Goal: Information Seeking & Learning: Learn about a topic

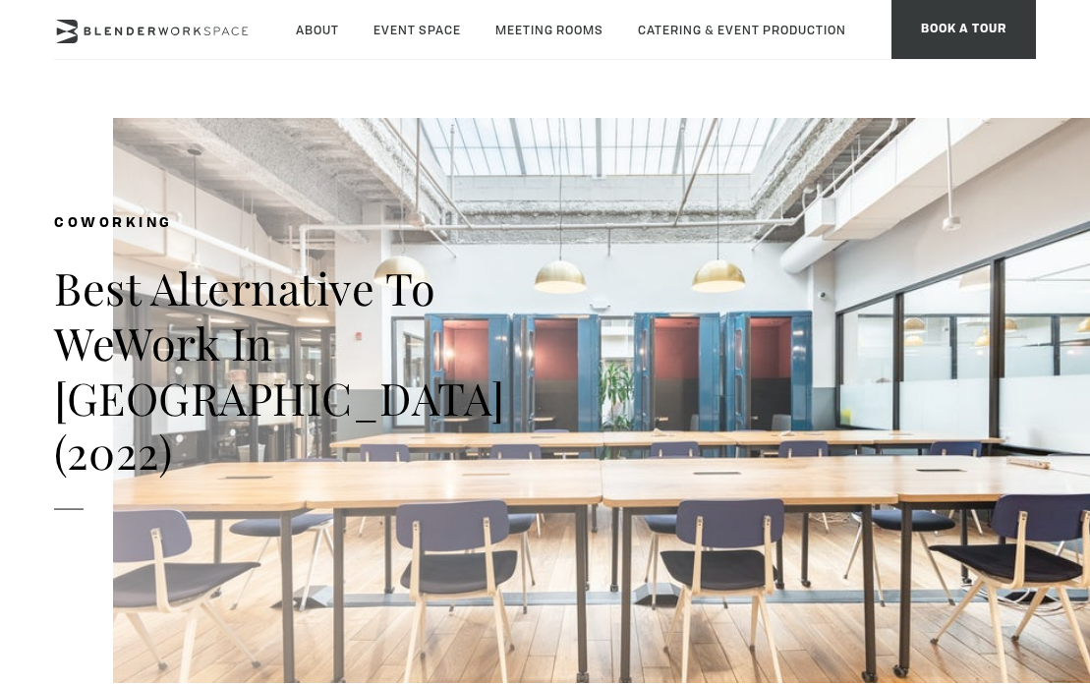
type div "[DATE]"
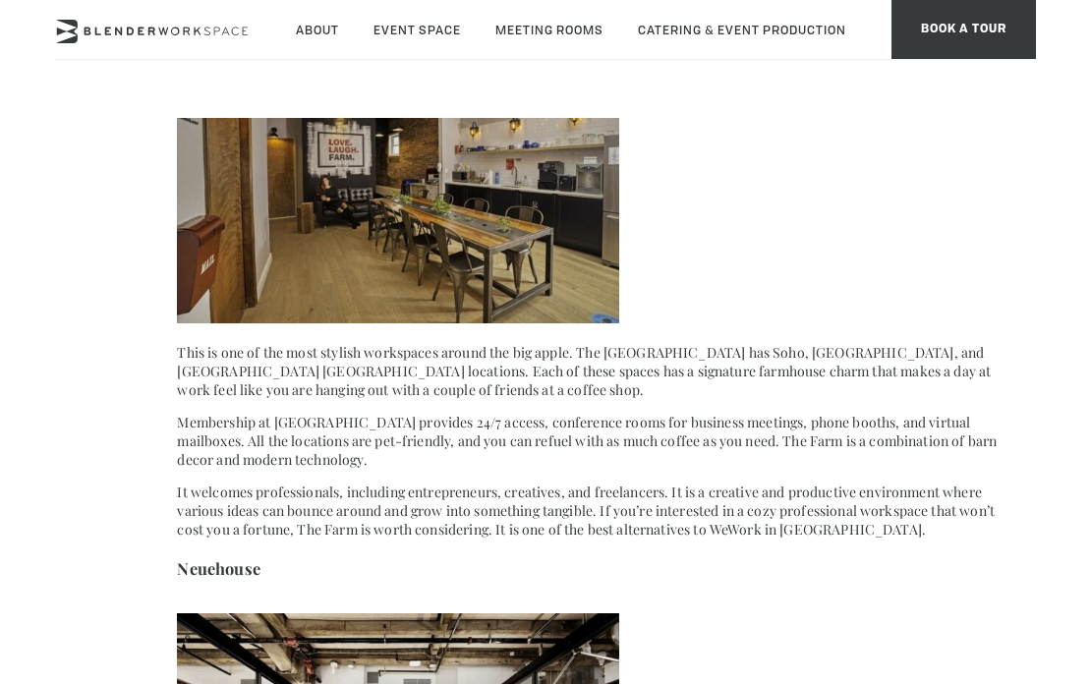
scroll to position [1733, 0]
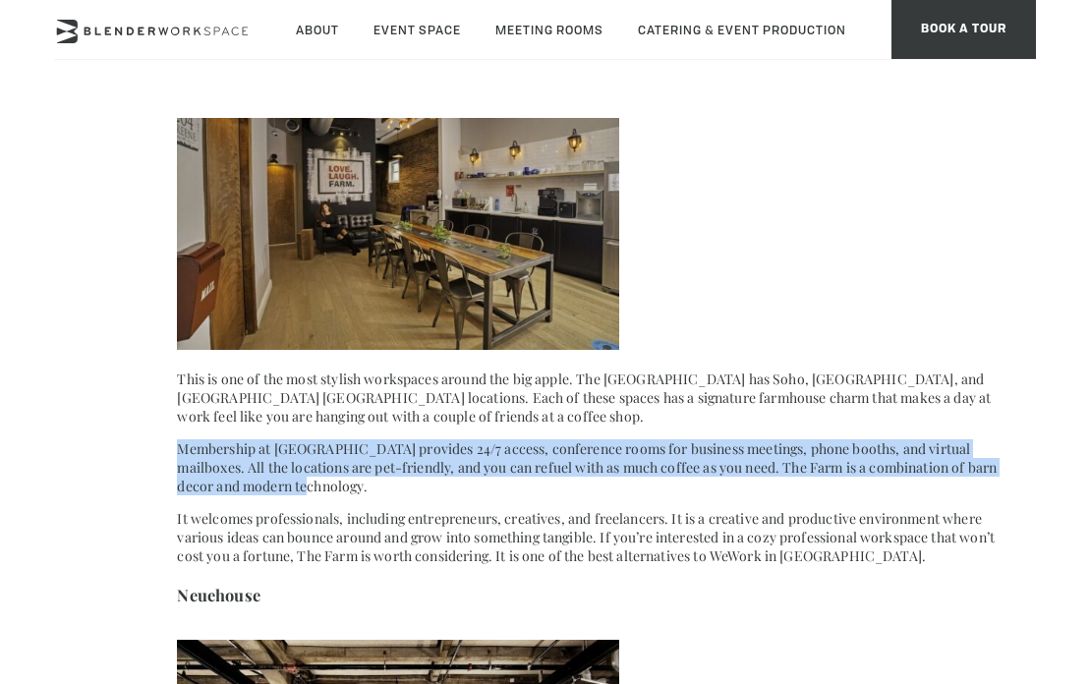
drag, startPoint x: 354, startPoint y: 415, endPoint x: 630, endPoint y: 457, distance: 279.5
click at [630, 457] on p "Membership at [GEOGRAPHIC_DATA] provides 24/7 access, conference rooms for busi…" at bounding box center [595, 467] width 836 height 56
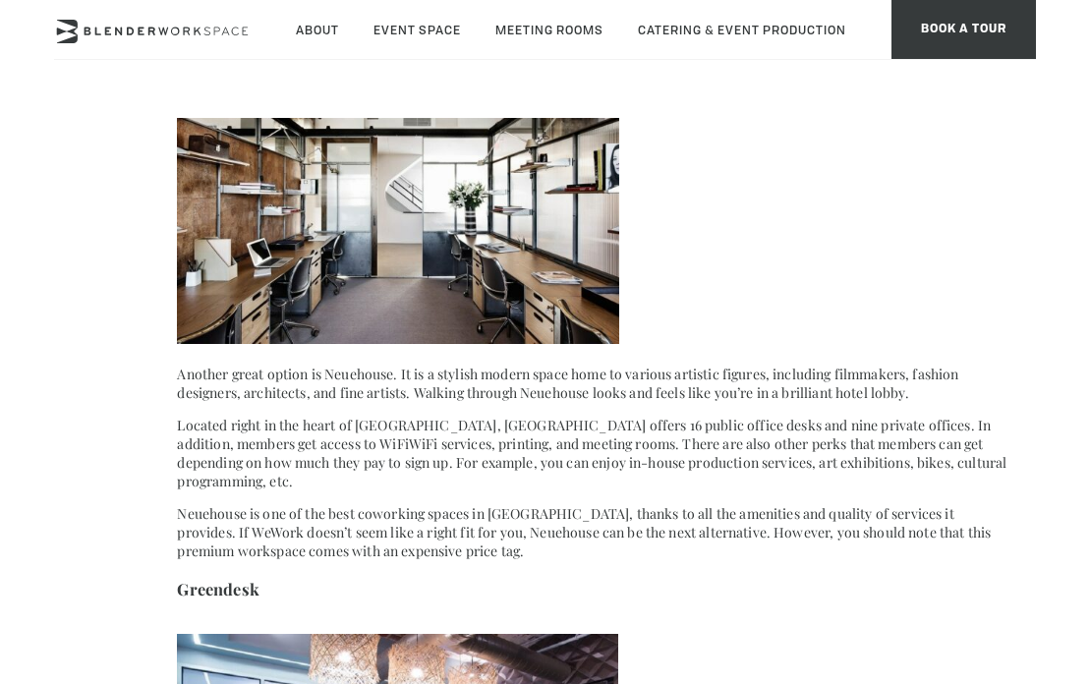
scroll to position [2357, 0]
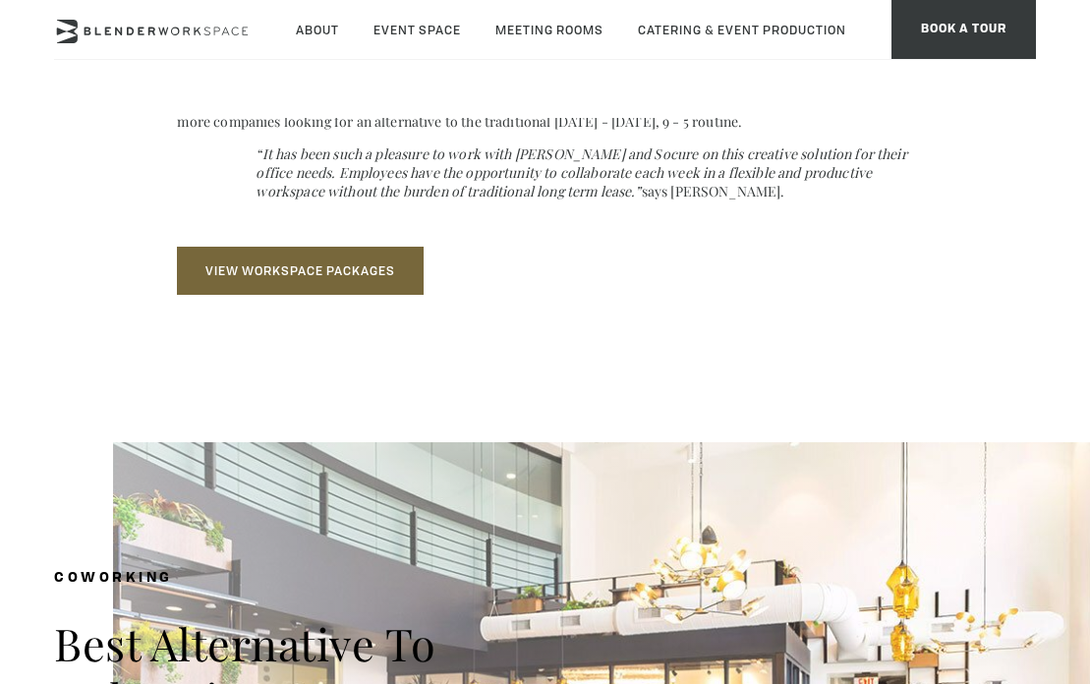
scroll to position [5774, 0]
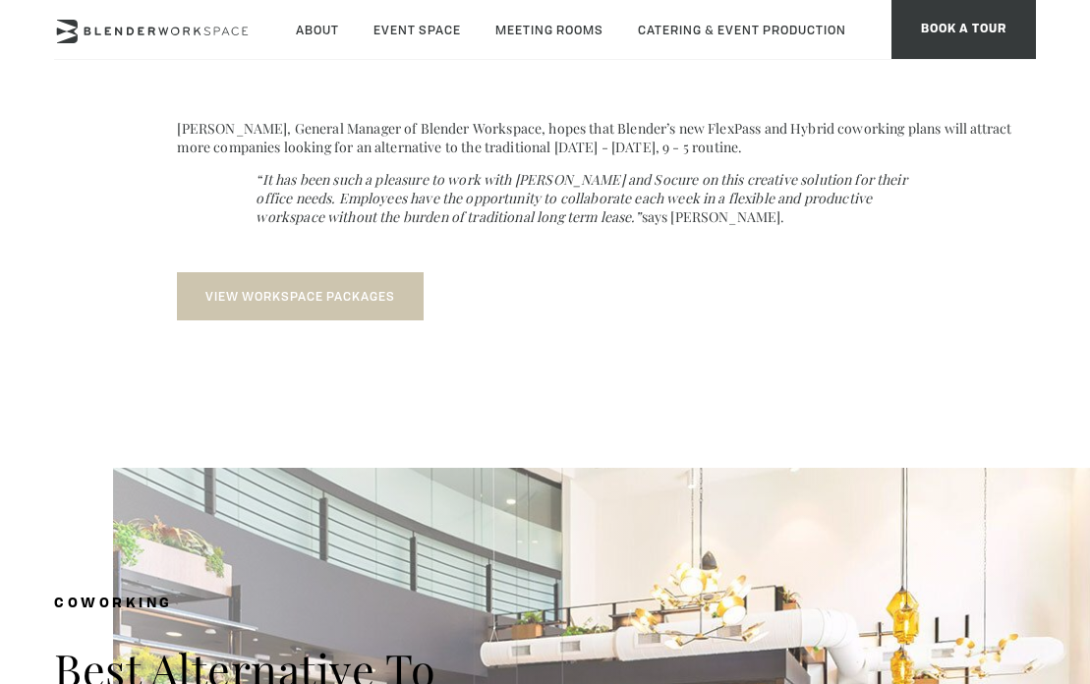
click at [364, 272] on link "View Workspace Packages" at bounding box center [300, 296] width 247 height 48
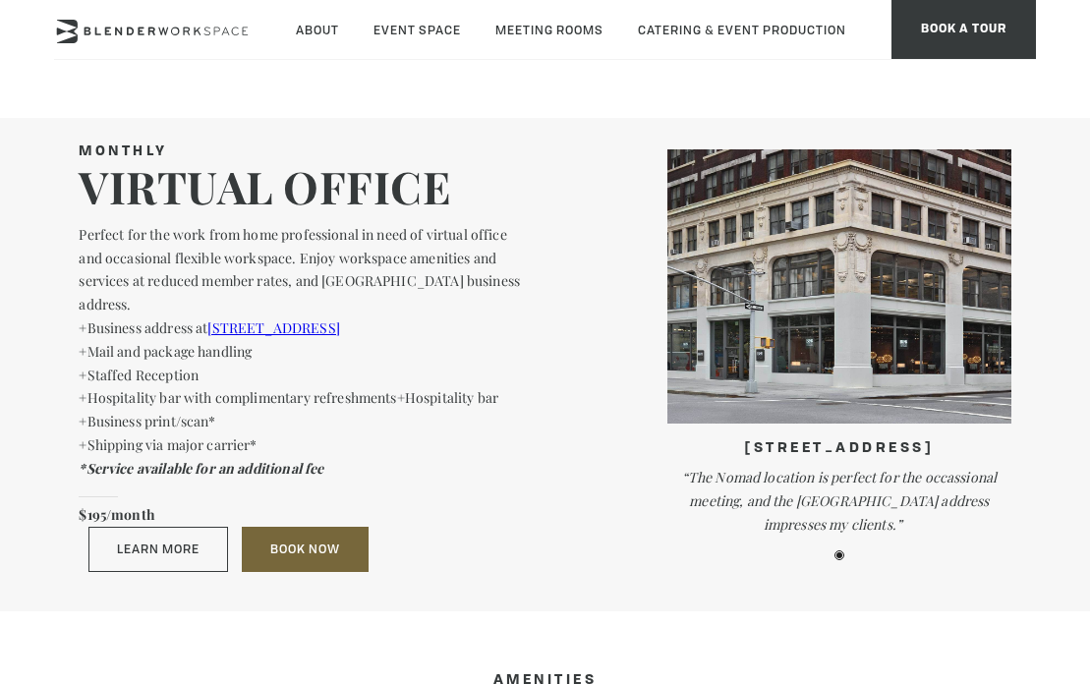
scroll to position [1433, 0]
drag, startPoint x: 216, startPoint y: 214, endPoint x: 456, endPoint y: 428, distance: 321.0
click at [456, 428] on div "Monthly VIRTUAL OFFICE Perfect for the work from home professional in need of v…" at bounding box center [299, 357] width 441 height 431
click at [456, 428] on p "+Business address at 135 Madison Avenue NYC +Mail and package handling +Staffed…" at bounding box center [299, 387] width 441 height 141
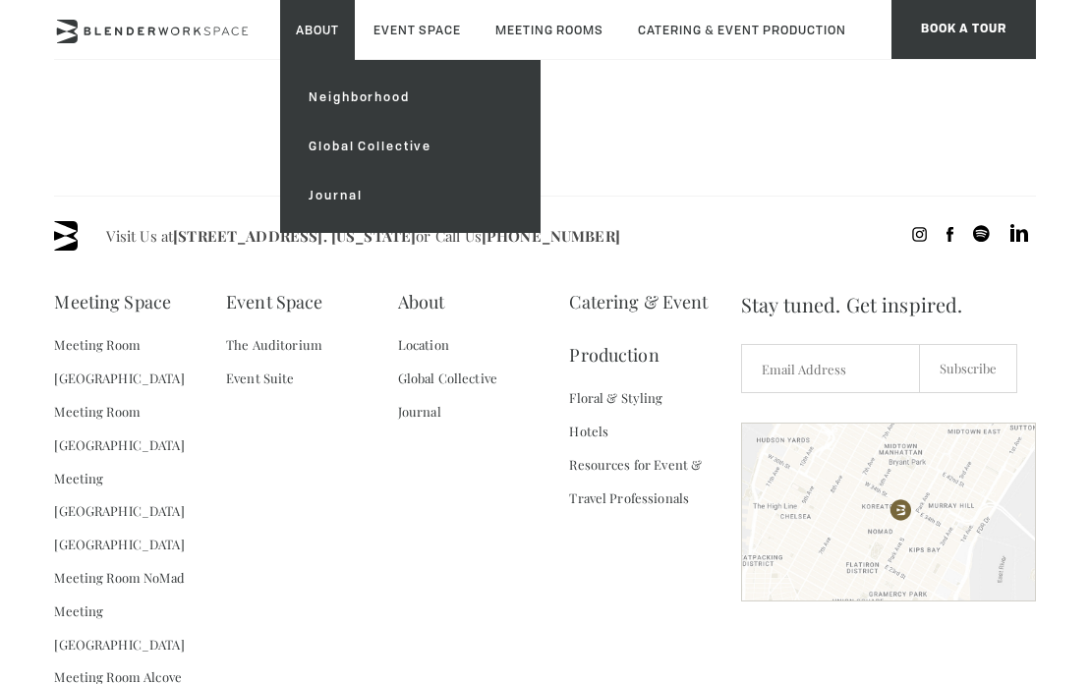
scroll to position [3002, 0]
